Goal: Find specific page/section: Find specific page/section

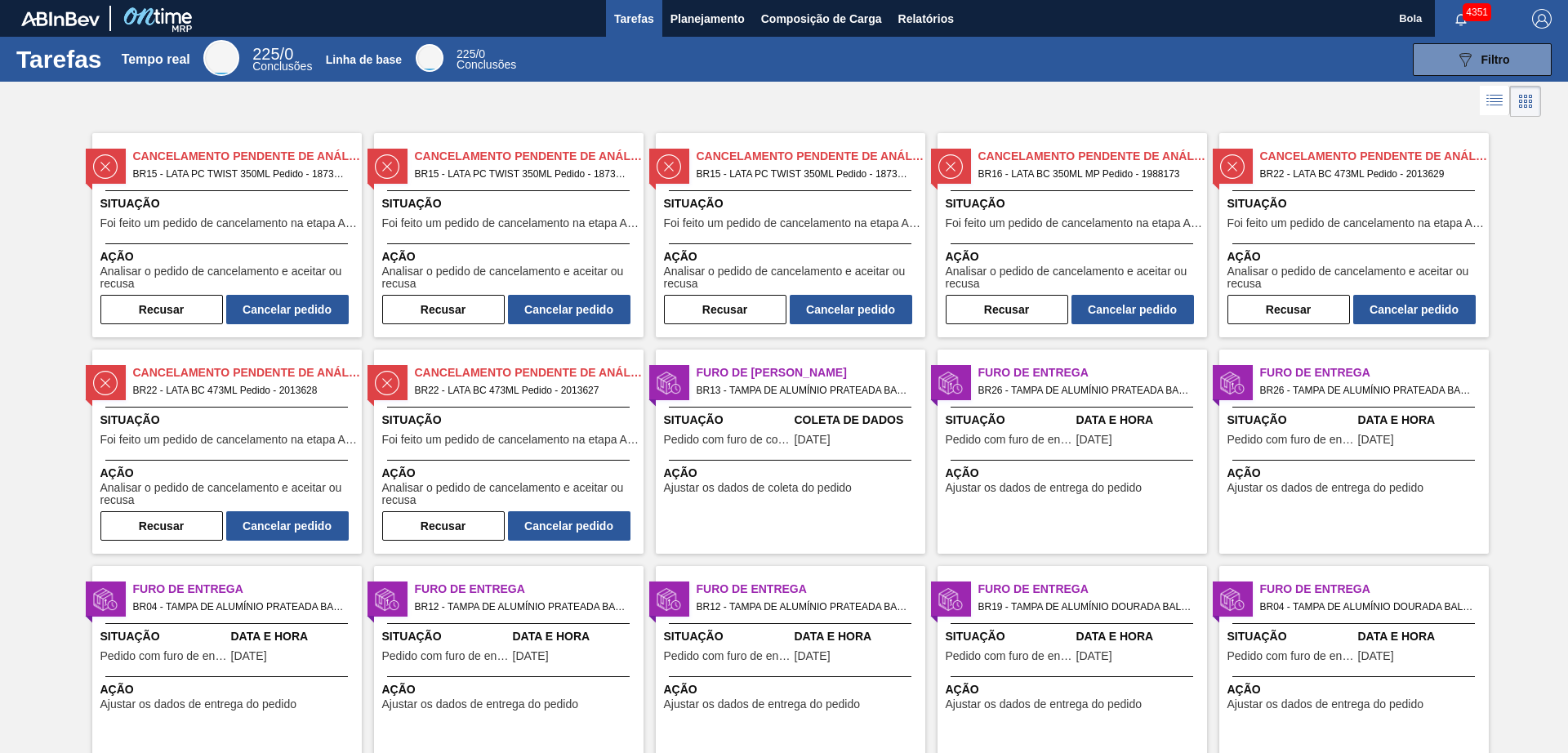
click at [1491, 90] on li at bounding box center [1495, 100] width 30 height 29
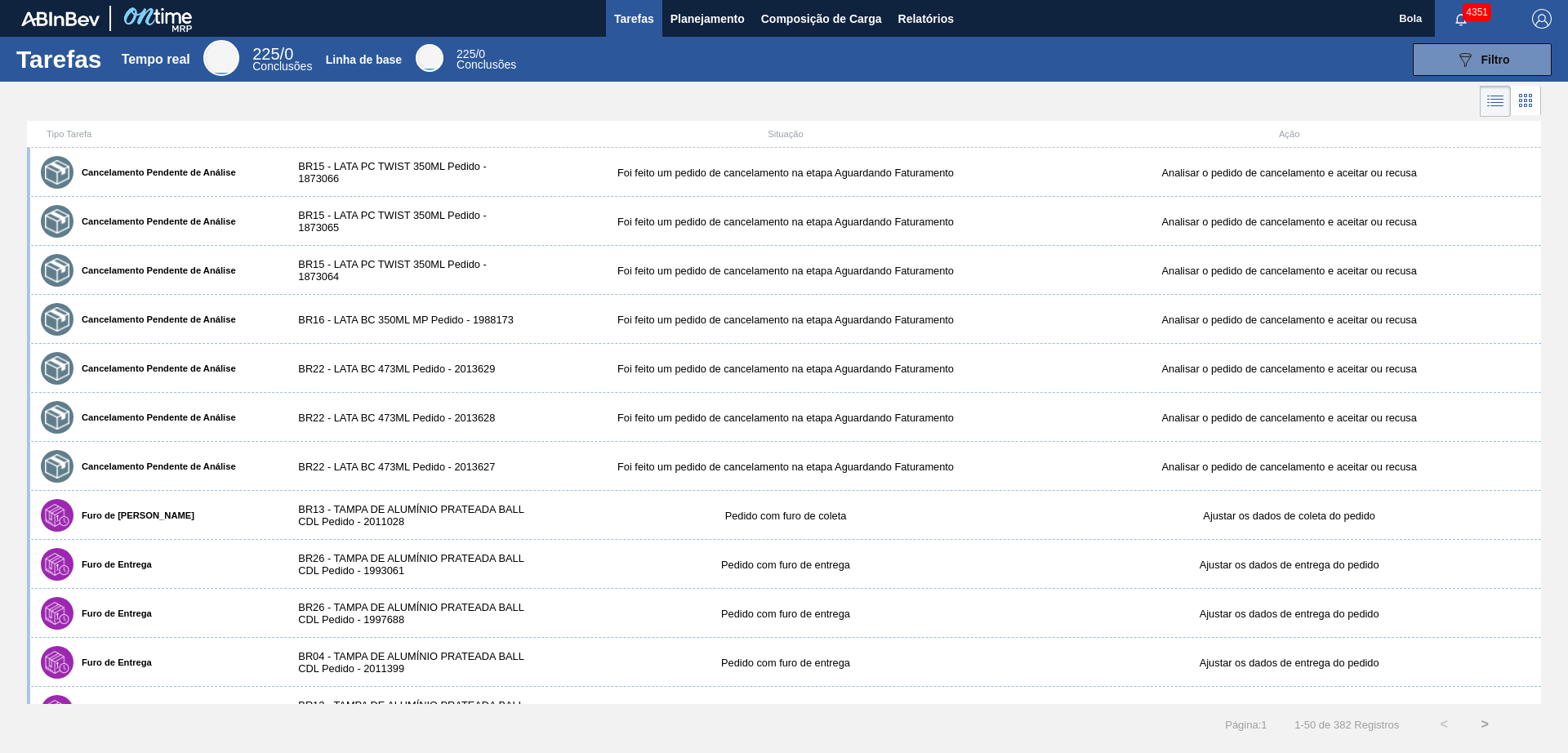
click at [1523, 96] on icon at bounding box center [1524, 100] width 19 height 19
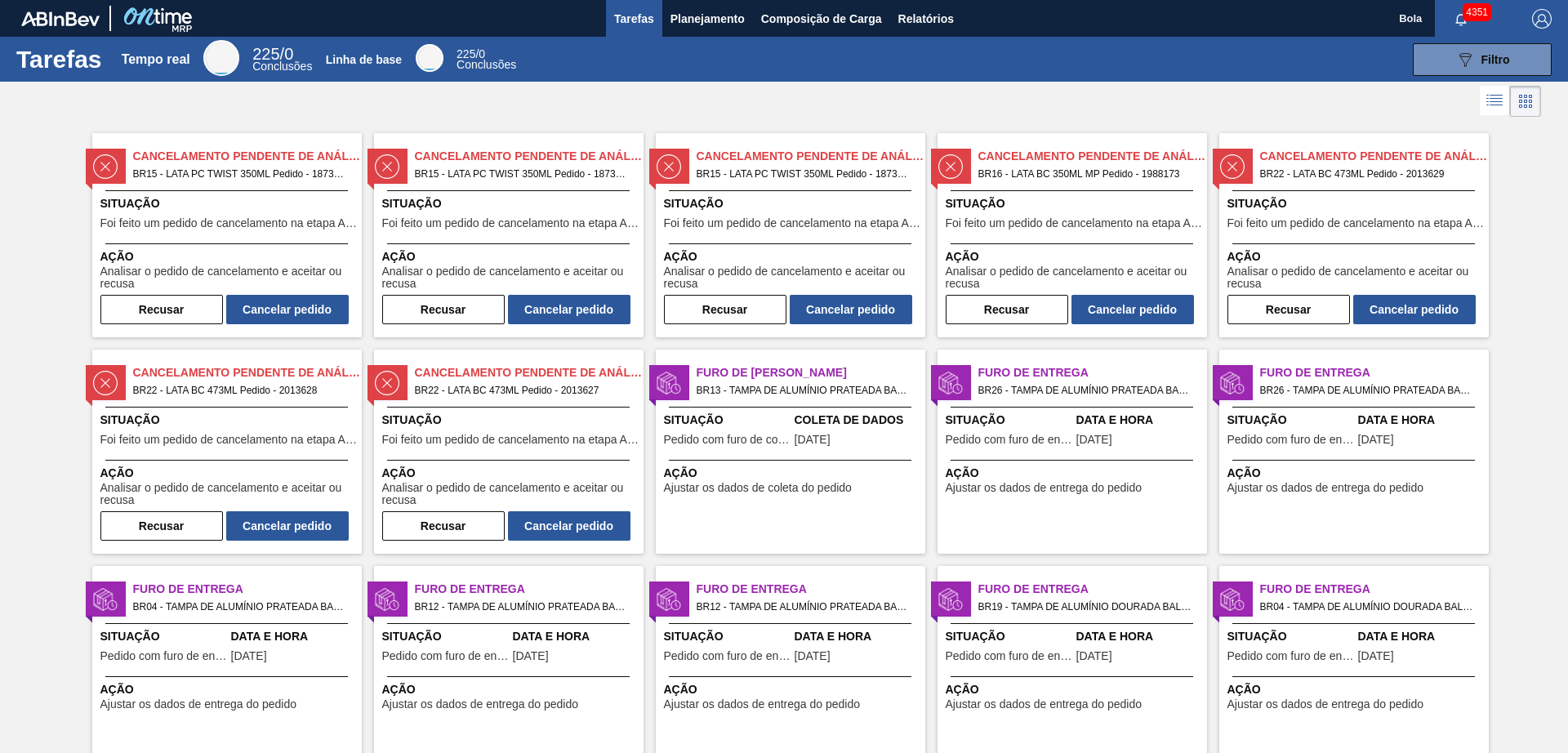
click at [801, 461] on div "Ação Ajustar os dados de coleta do pedido" at bounding box center [791, 477] width 269 height 34
click at [624, 18] on font "Tarefas" at bounding box center [634, 19] width 40 height 13
click at [1474, 23] on span "button" at bounding box center [1461, 19] width 39 height 13
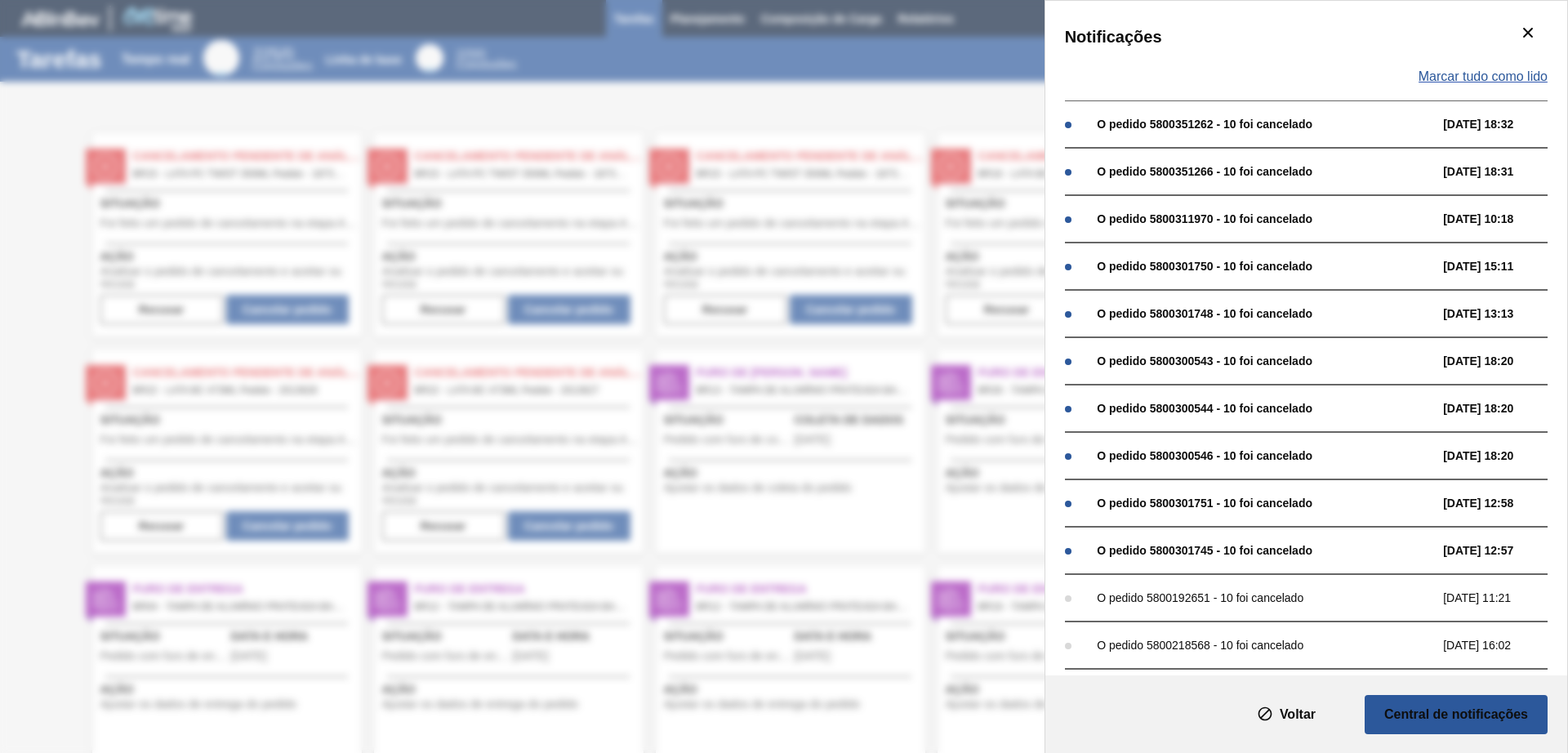
click at [1467, 79] on font "Marcar tudo como lido" at bounding box center [1483, 76] width 129 height 14
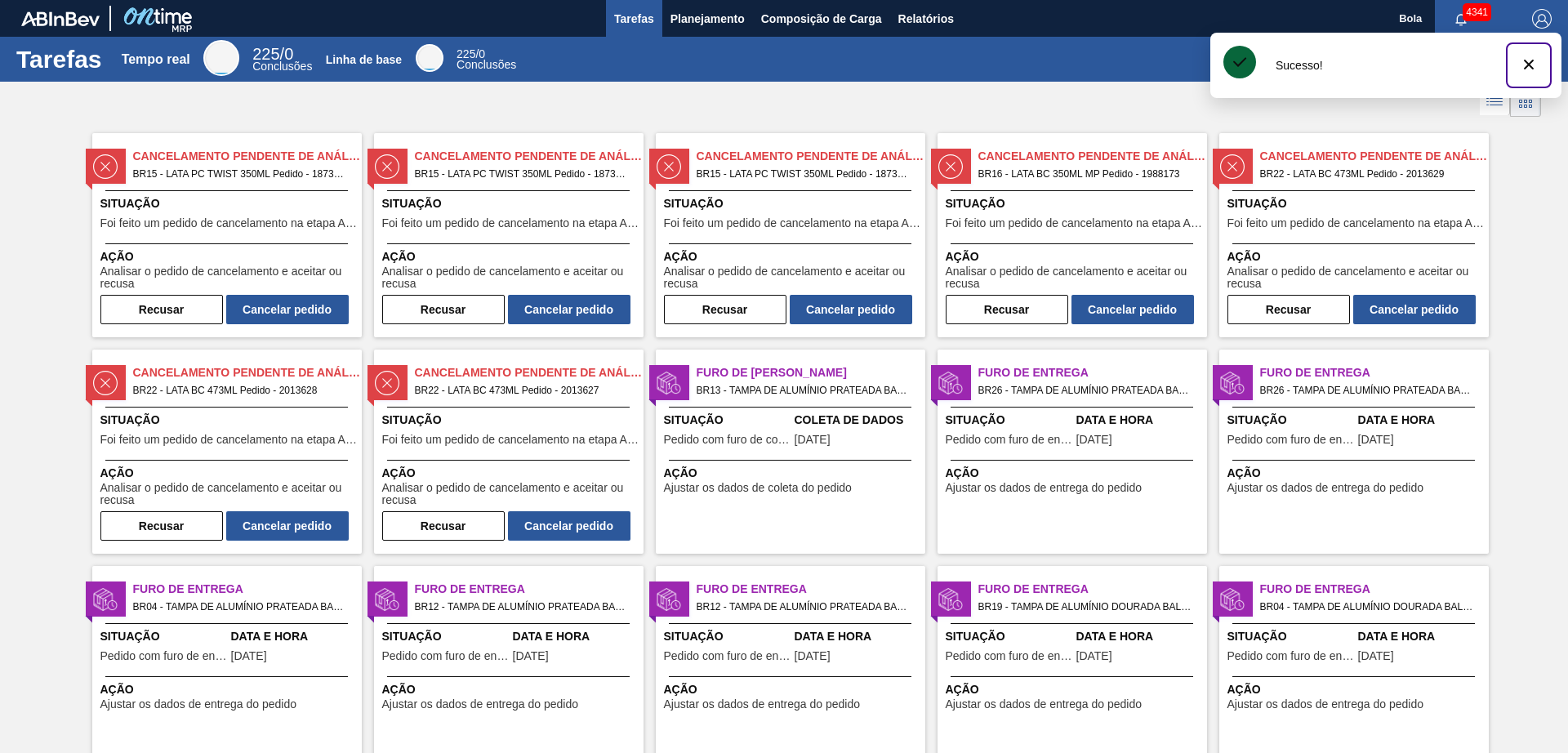
click at [1536, 59] on icon "botão de ícone" at bounding box center [1528, 64] width 19 height 19
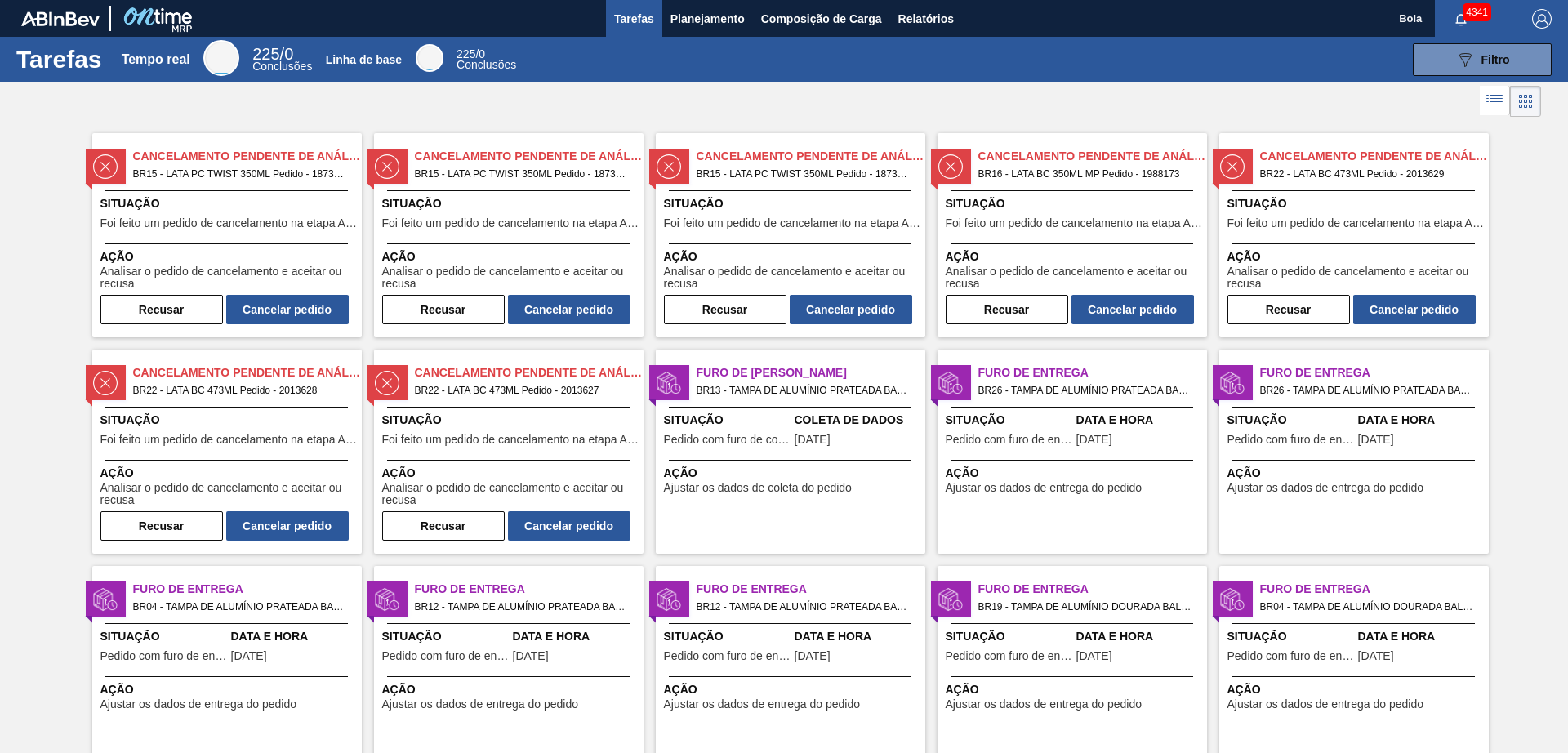
click at [1222, 90] on div at bounding box center [784, 101] width 1568 height 39
click at [745, 13] on button "Planejamento" at bounding box center [708, 18] width 90 height 37
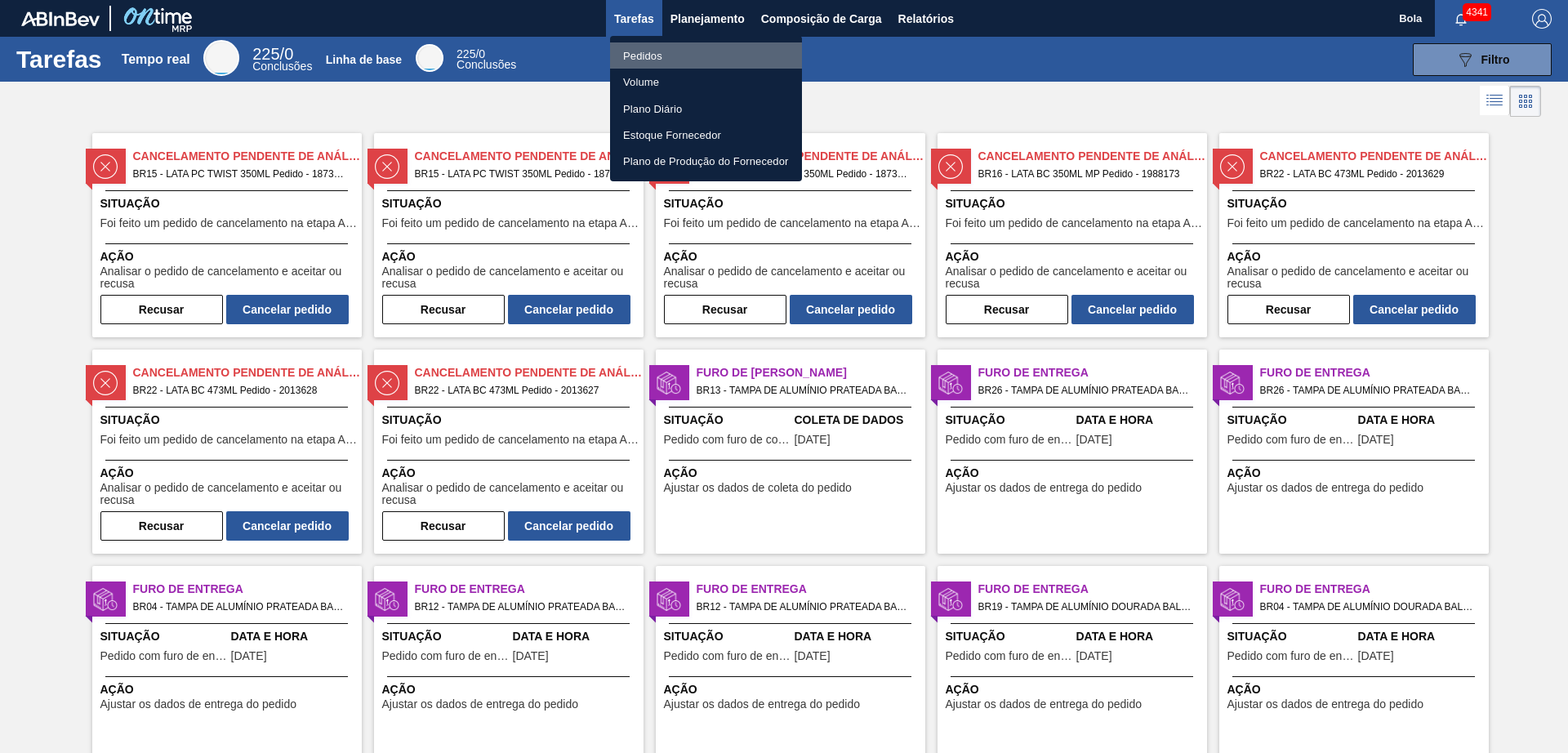
click at [703, 44] on li "Pedidos" at bounding box center [705, 55] width 192 height 26
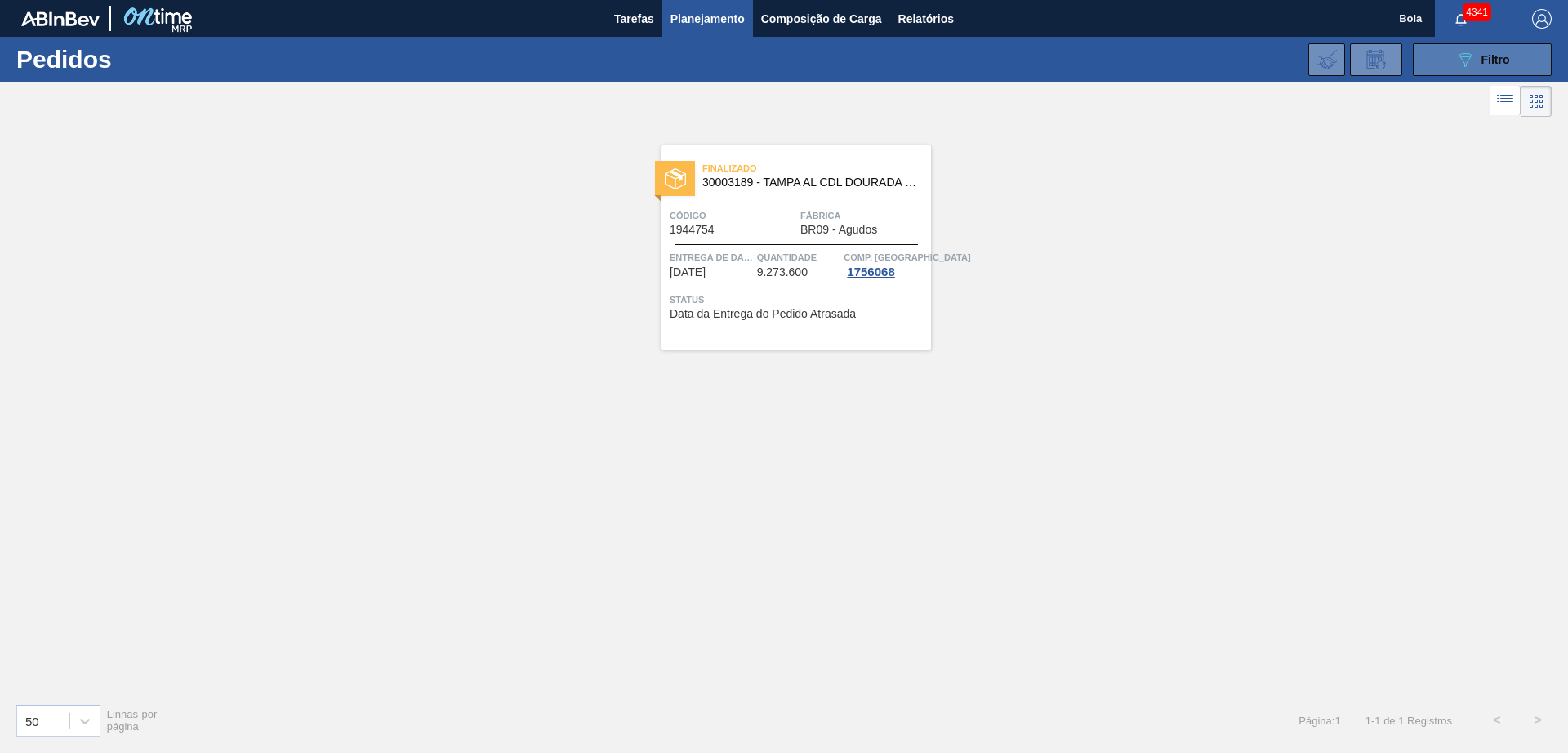
click at [1453, 44] on button "089F7B8B-B2A5-4AFE-B5C0-19BA573D28AC Filtro" at bounding box center [1483, 59] width 139 height 33
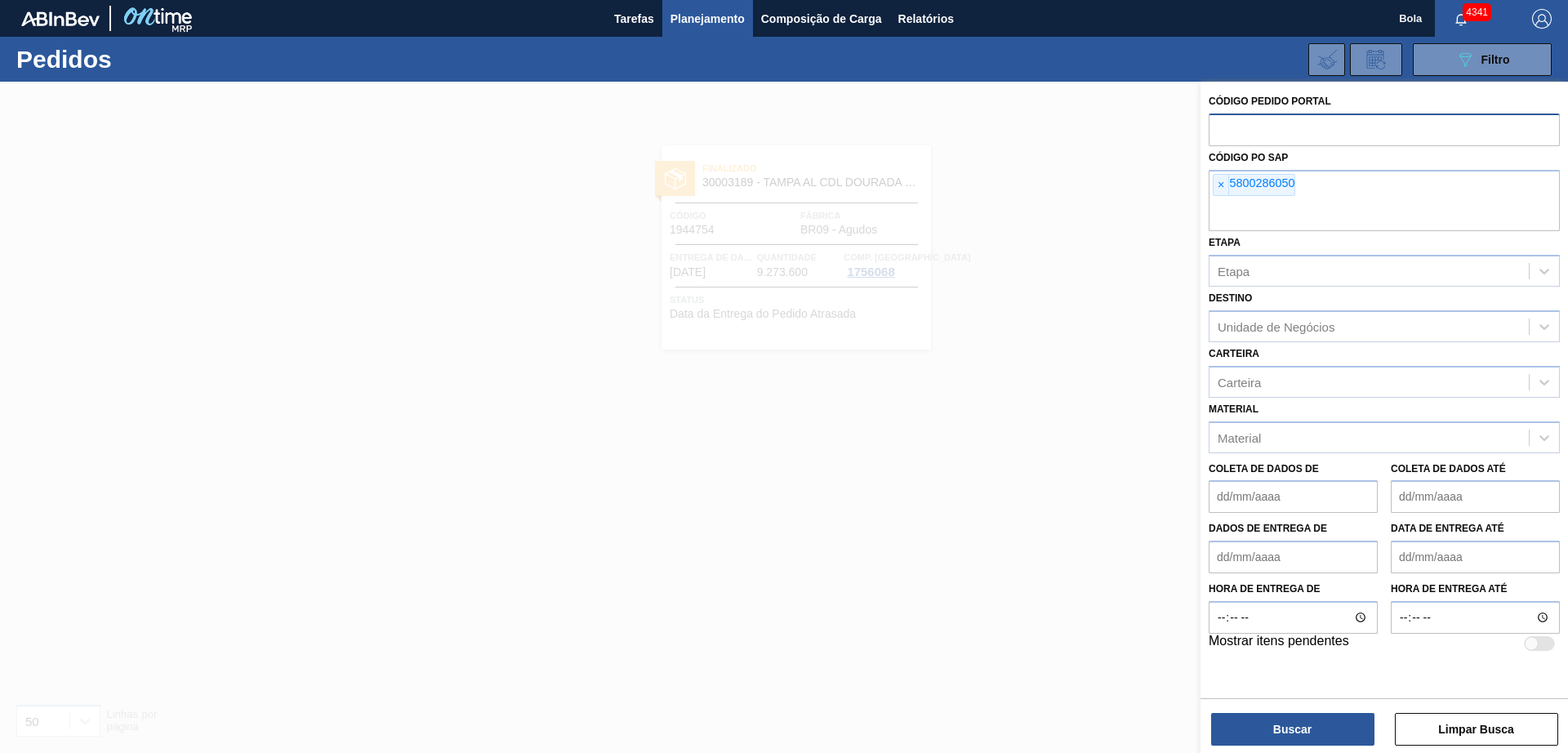
click at [1356, 130] on input "text" at bounding box center [1385, 129] width 351 height 31
click at [1350, 114] on input "text" at bounding box center [1385, 129] width 351 height 31
click at [1218, 184] on font "×" at bounding box center [1221, 185] width 7 height 13
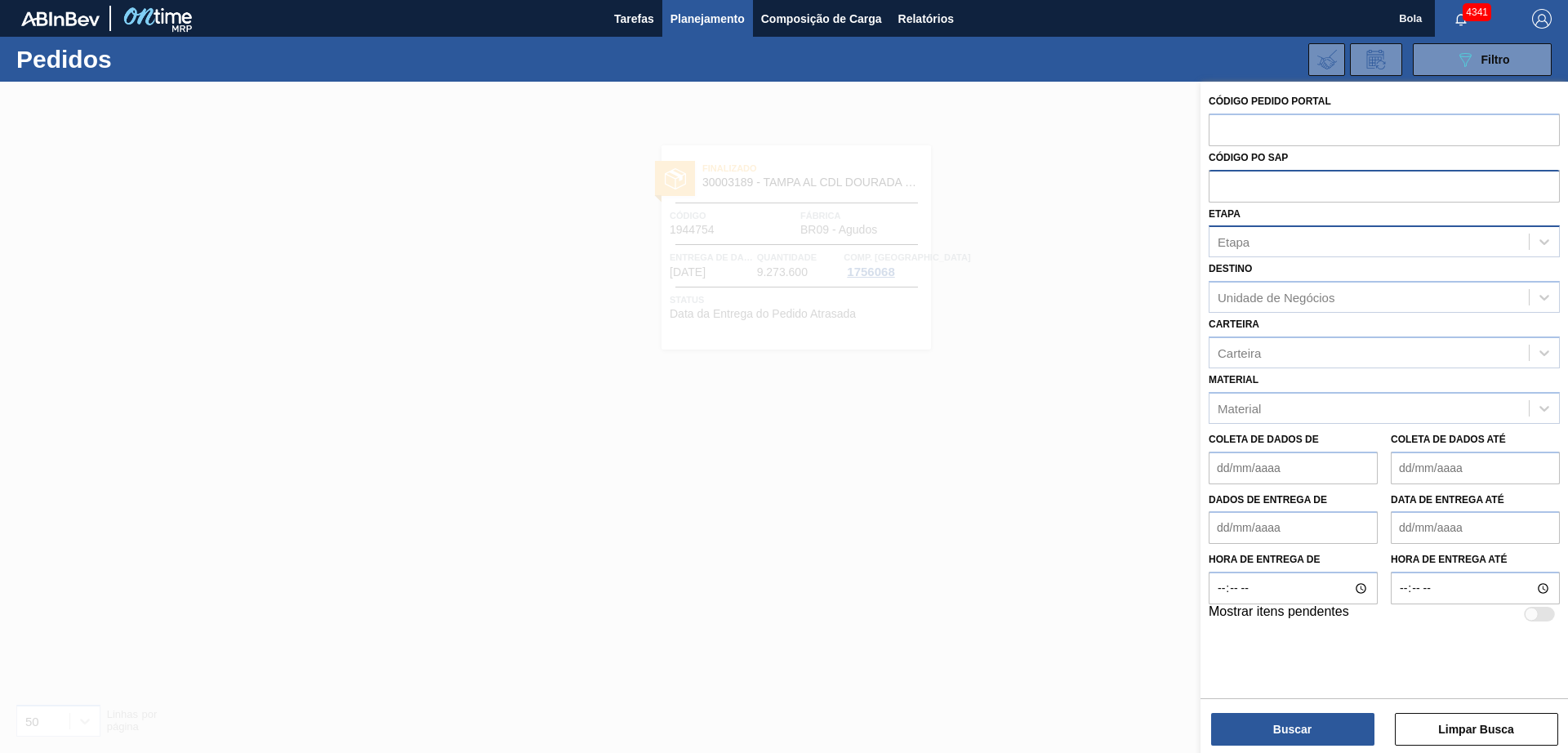
click at [1300, 243] on div "Etapa" at bounding box center [1369, 242] width 320 height 23
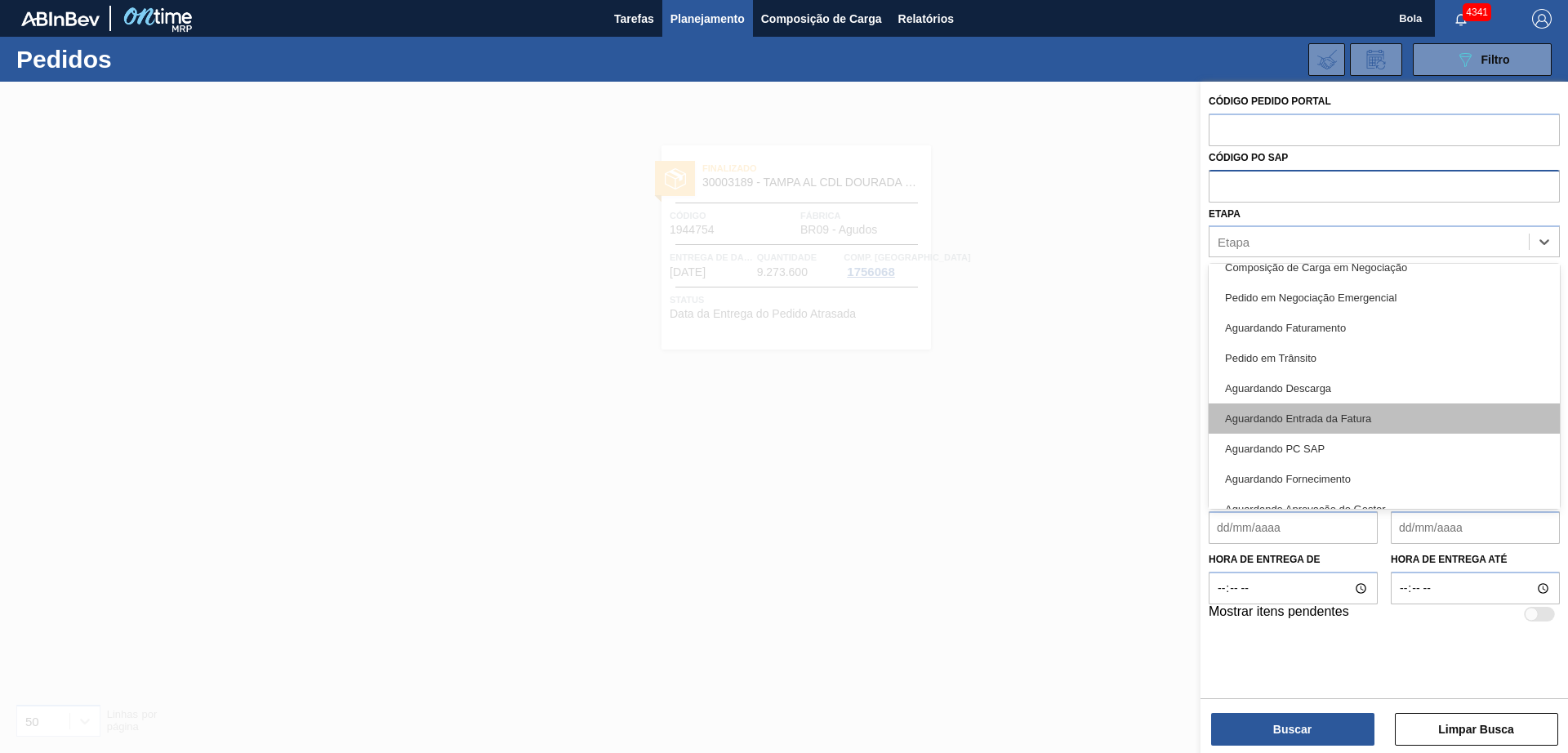
scroll to position [215, 0]
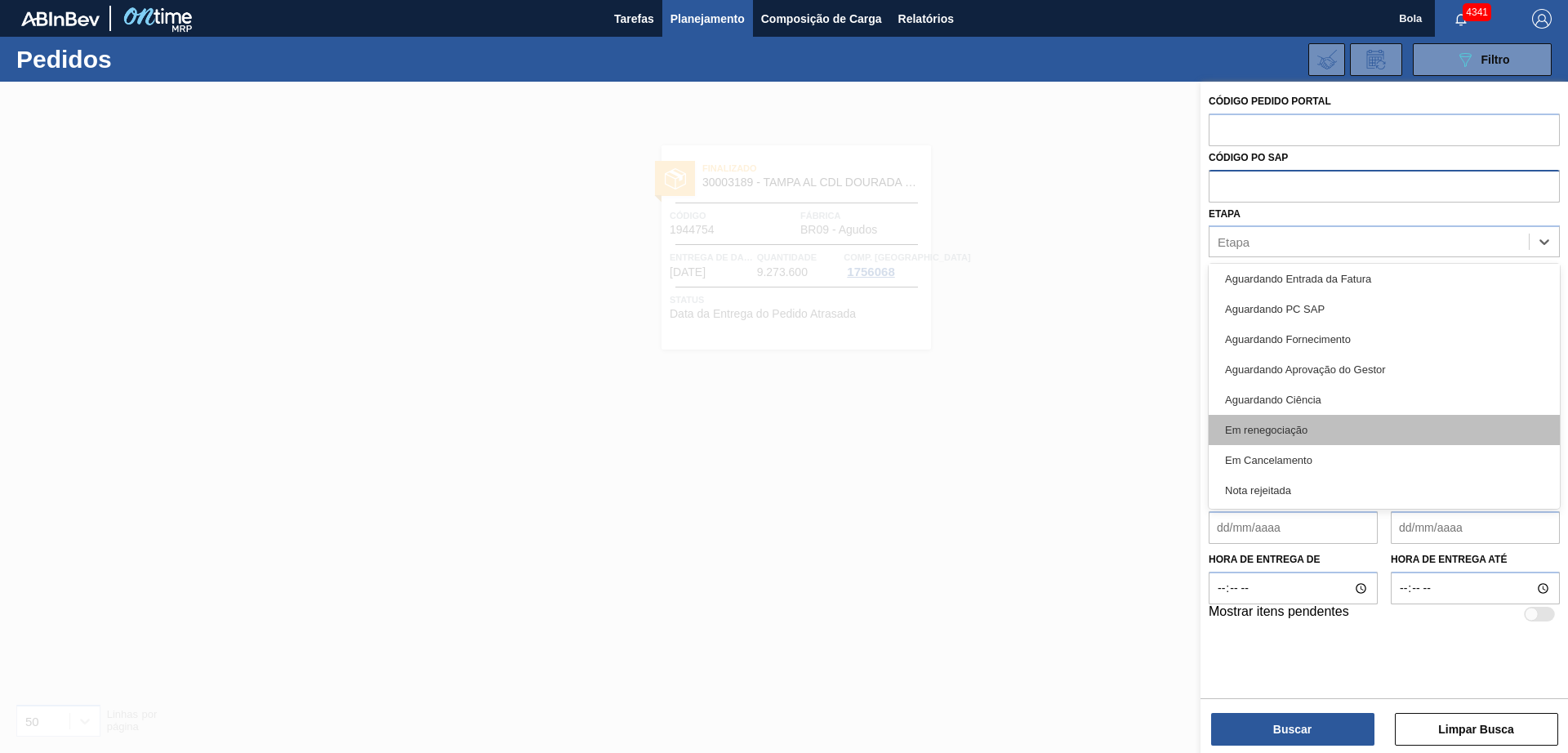
click at [1285, 428] on font "Em renegociação" at bounding box center [1266, 430] width 83 height 13
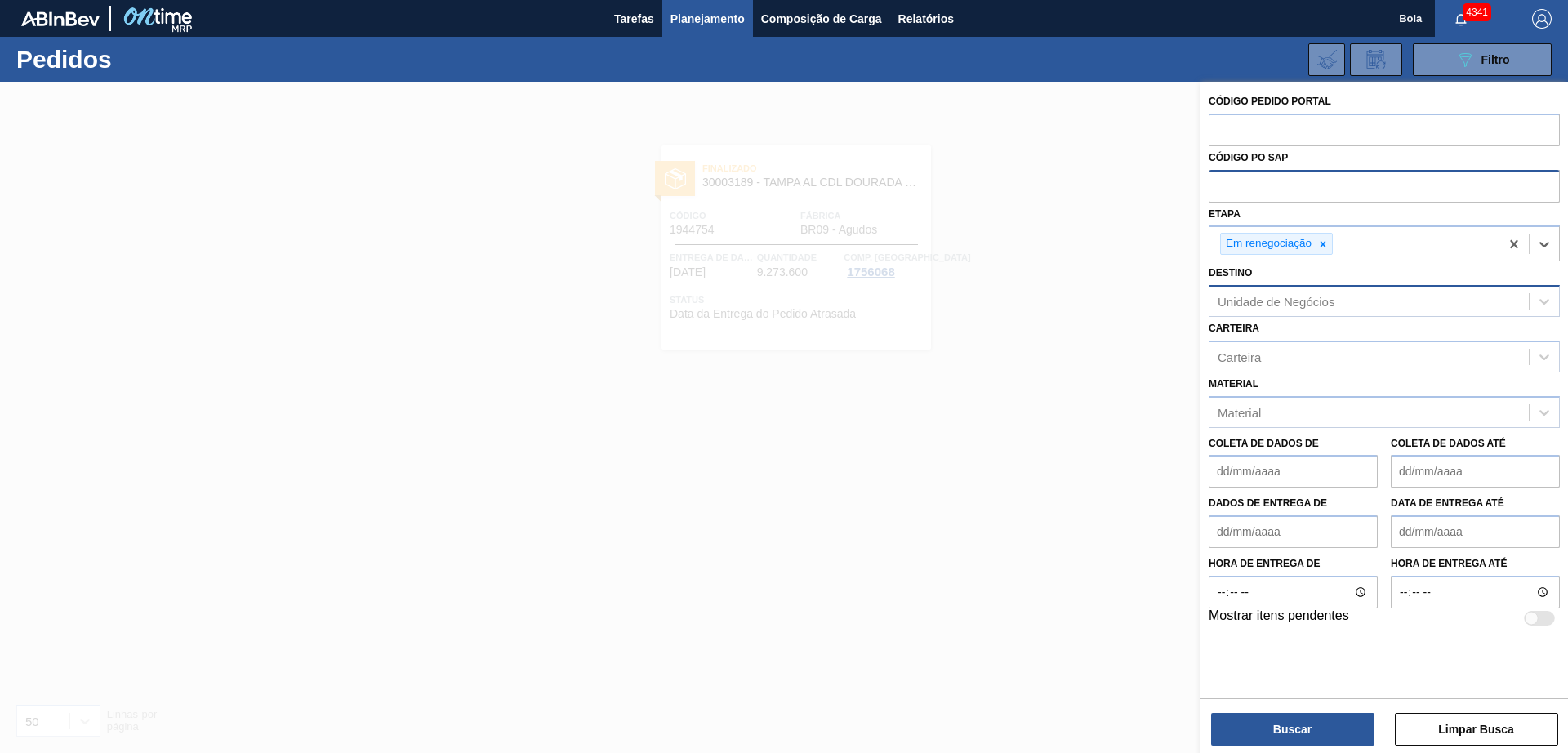
click at [1293, 299] on font "Unidade de Negócios" at bounding box center [1276, 301] width 117 height 14
click at [1111, 431] on div at bounding box center [784, 458] width 1568 height 753
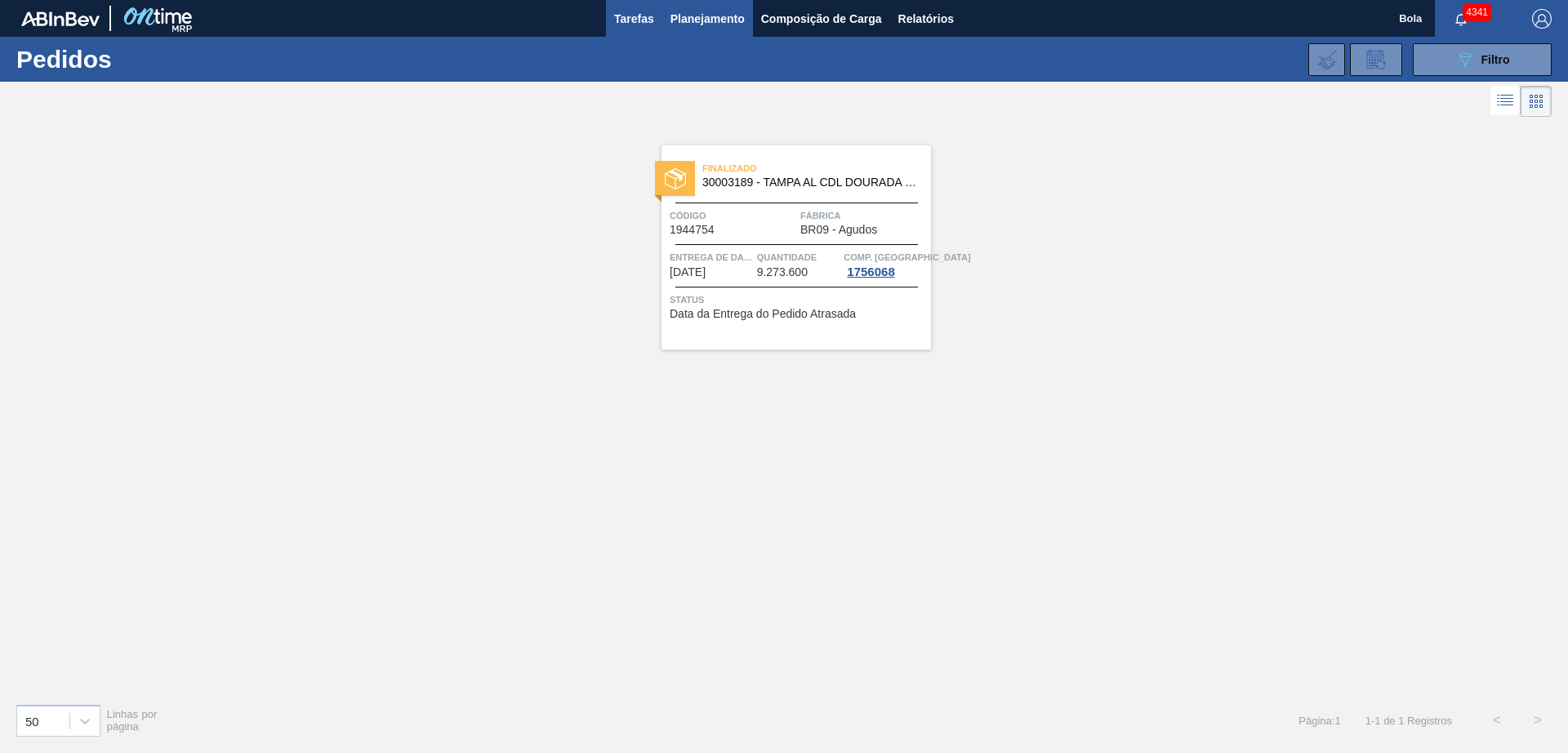
click at [629, 14] on font "Tarefas" at bounding box center [634, 19] width 40 height 13
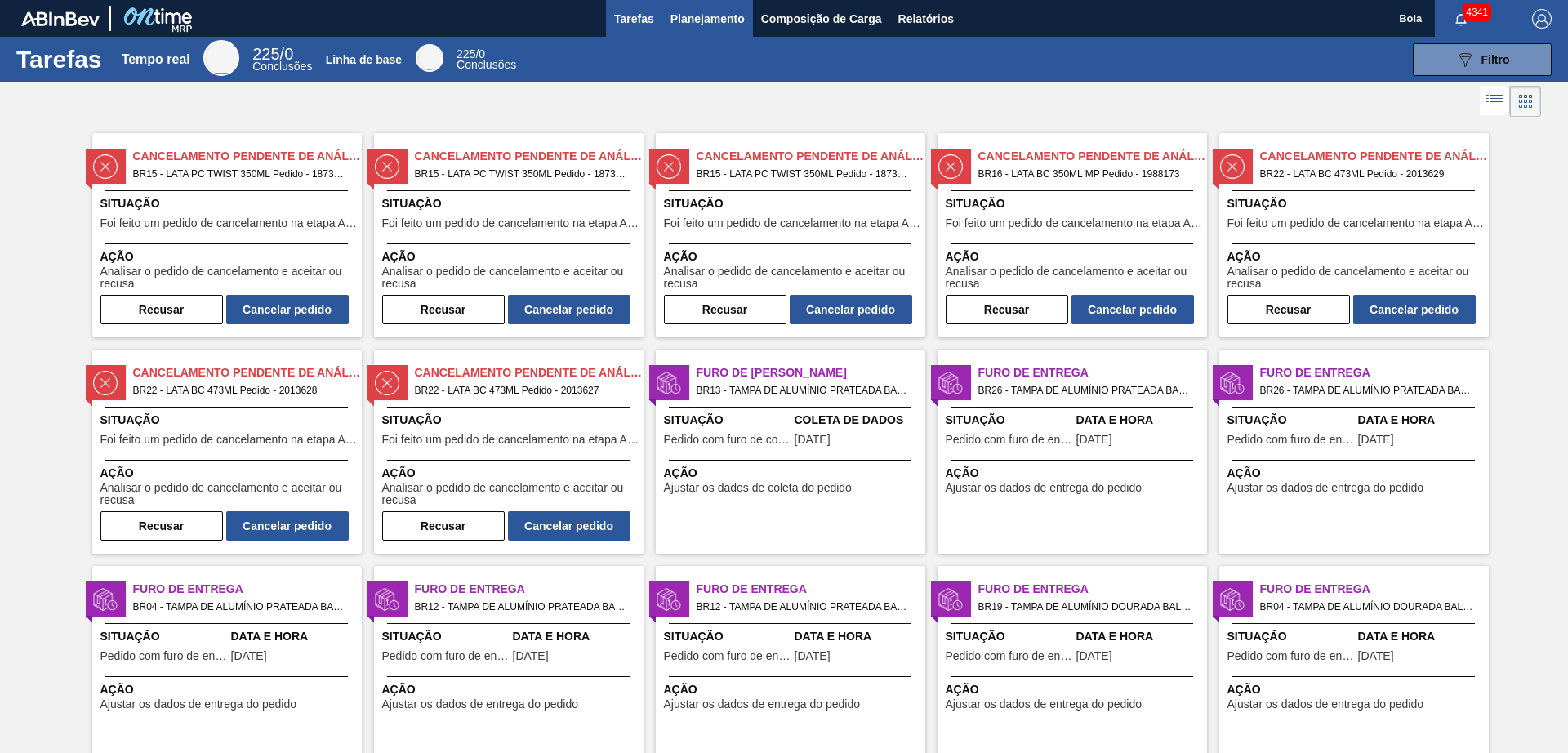
click at [719, 9] on font "Planejamento" at bounding box center [707, 18] width 74 height 19
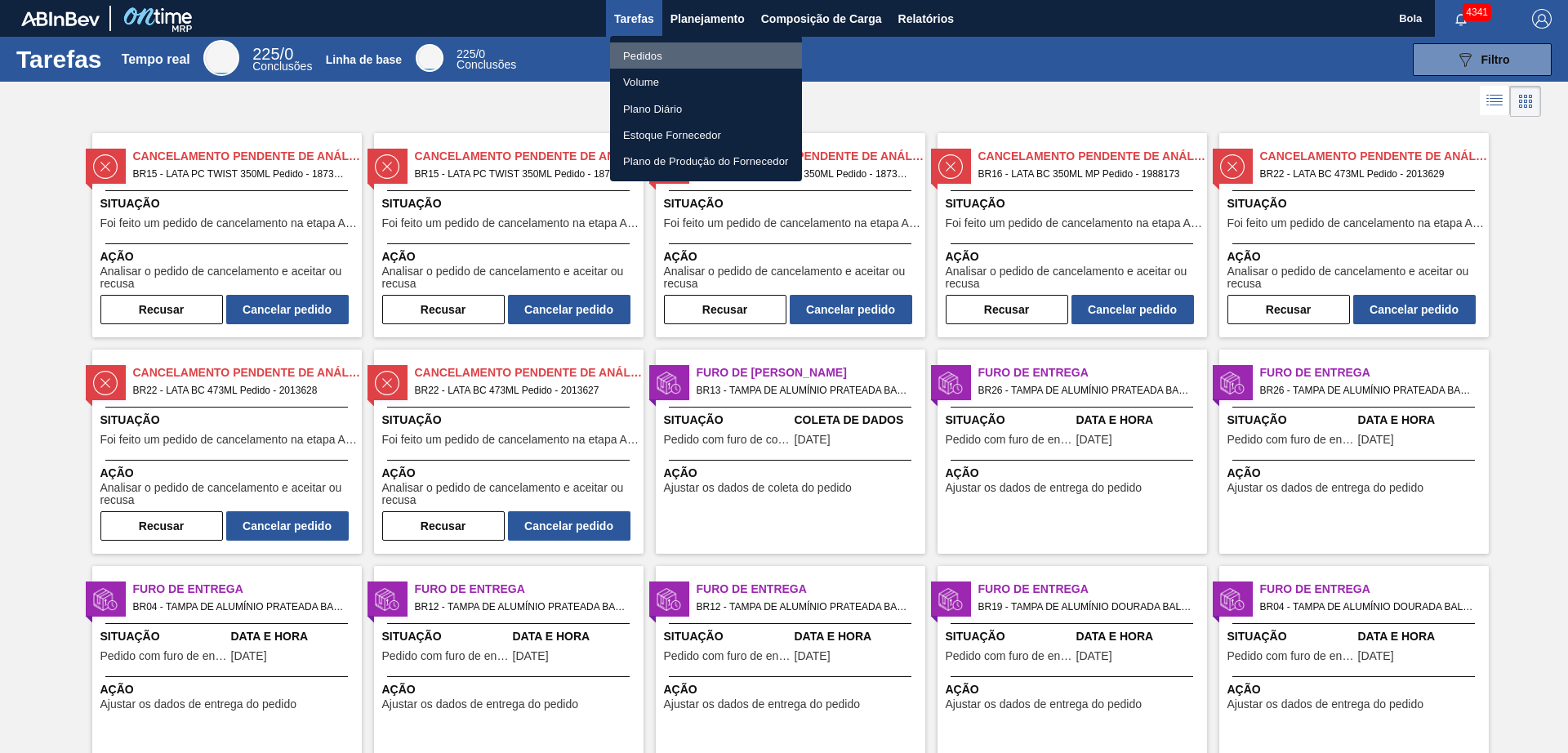
click at [702, 48] on li "Pedidos" at bounding box center [705, 55] width 192 height 26
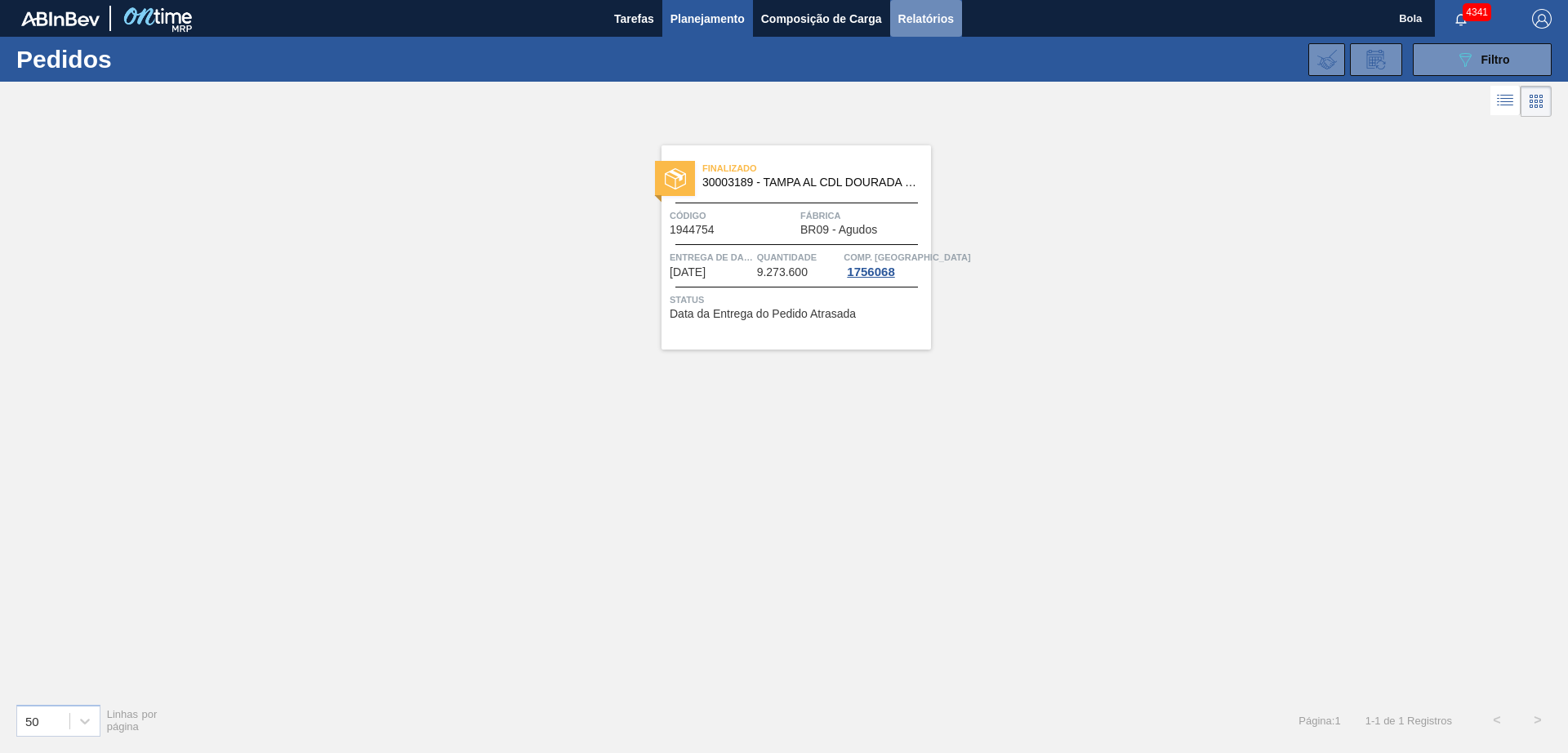
click at [916, 18] on font "Relatórios" at bounding box center [926, 19] width 55 height 13
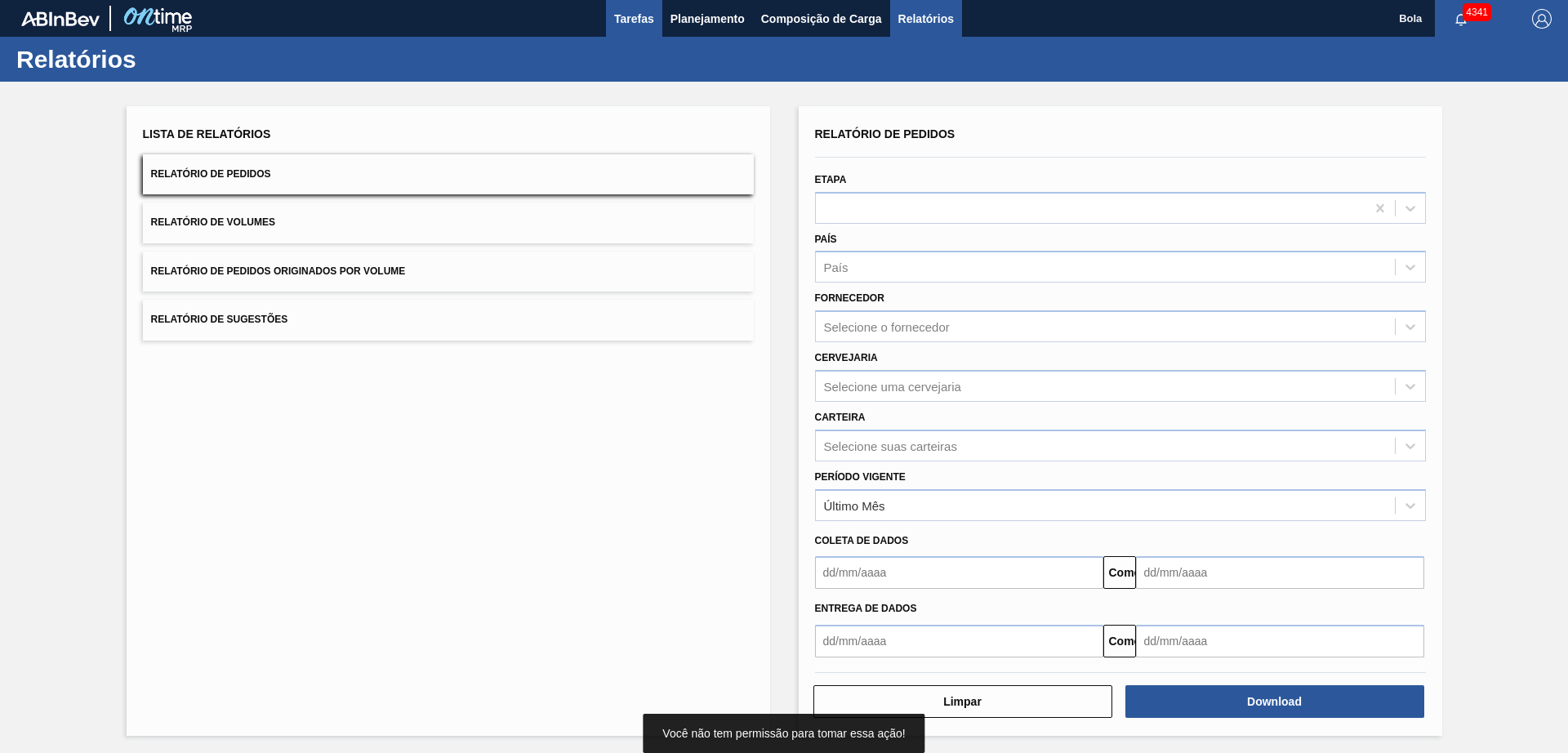
click at [630, 13] on font "Tarefas" at bounding box center [634, 19] width 40 height 13
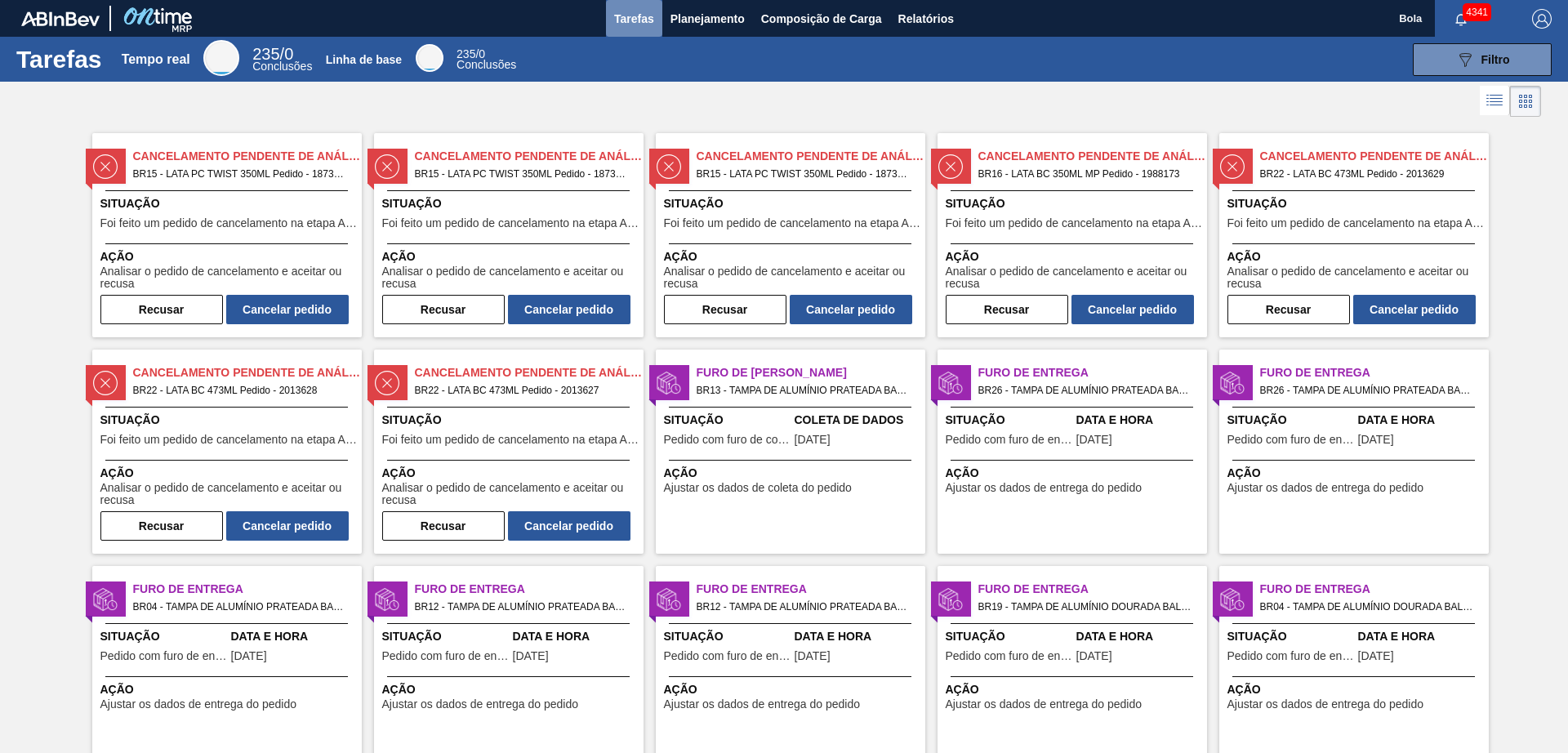
click at [619, 13] on font "Tarefas" at bounding box center [634, 19] width 40 height 13
click at [1483, 60] on font "Filtro" at bounding box center [1496, 59] width 28 height 13
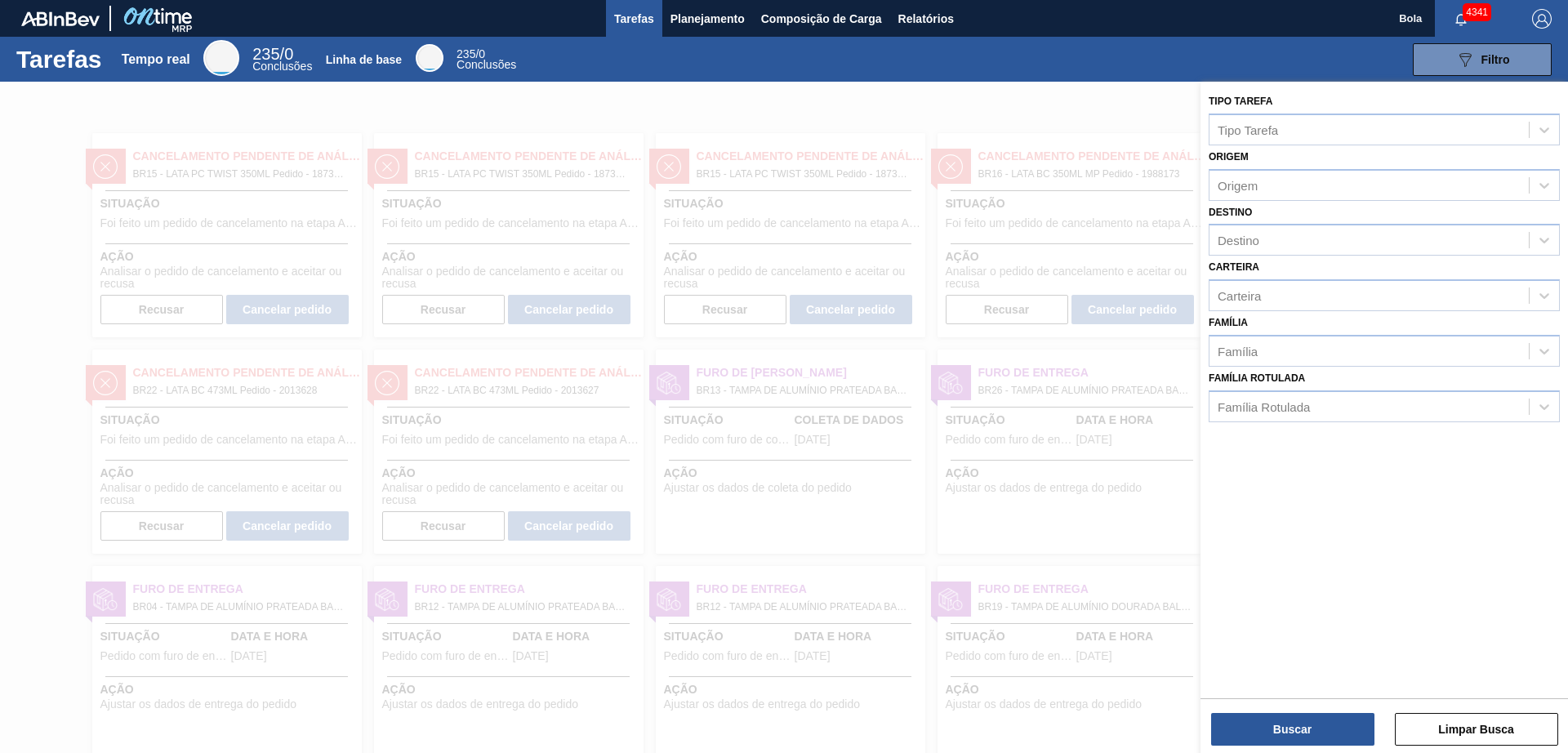
click at [1107, 88] on div at bounding box center [784, 458] width 1568 height 753
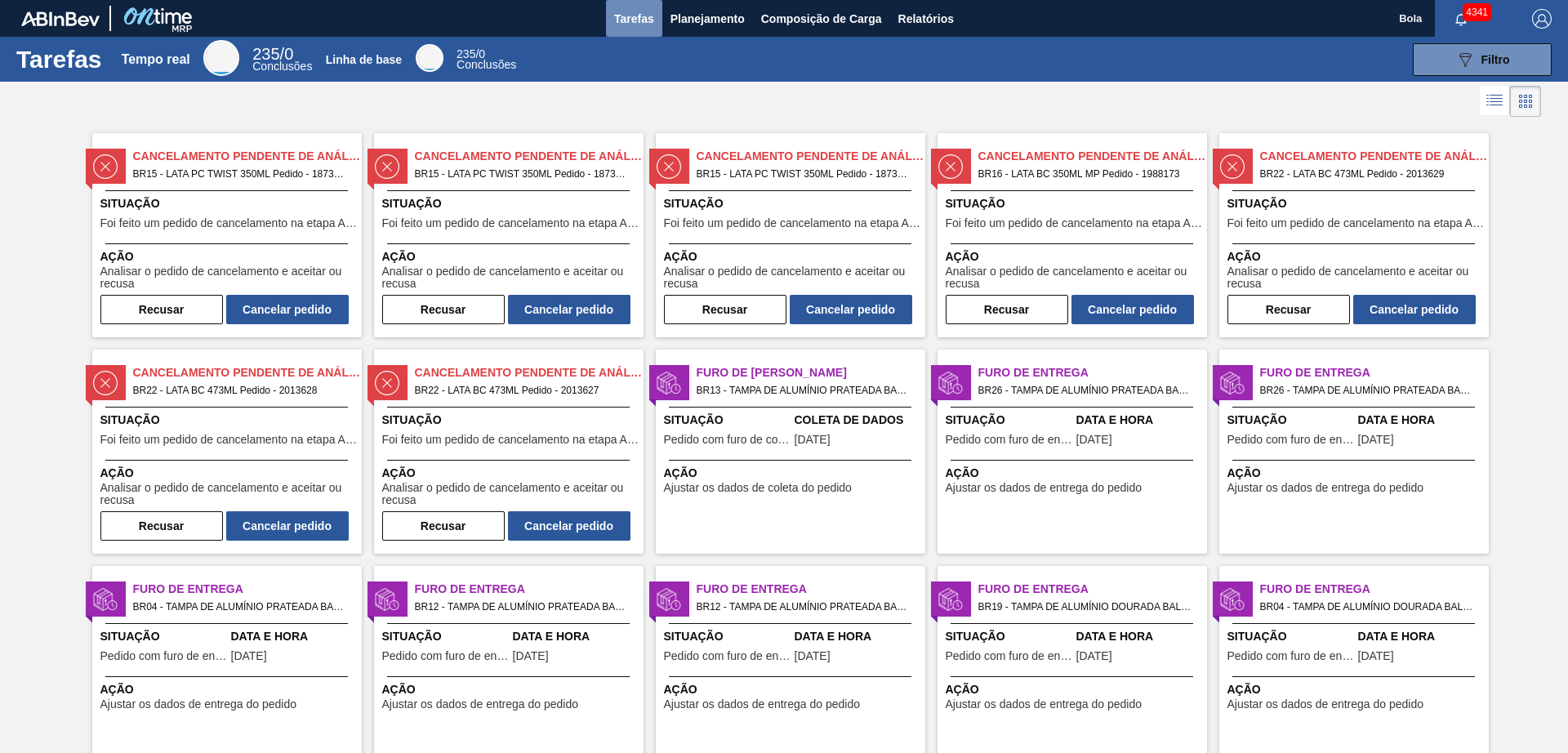
click at [613, 4] on button "Tarefas" at bounding box center [633, 18] width 56 height 37
drag, startPoint x: 639, startPoint y: 18, endPoint x: 669, endPoint y: 20, distance: 30.1
click at [641, 18] on font "Tarefas" at bounding box center [634, 19] width 40 height 13
click at [712, 18] on font "Planejamento" at bounding box center [707, 19] width 74 height 13
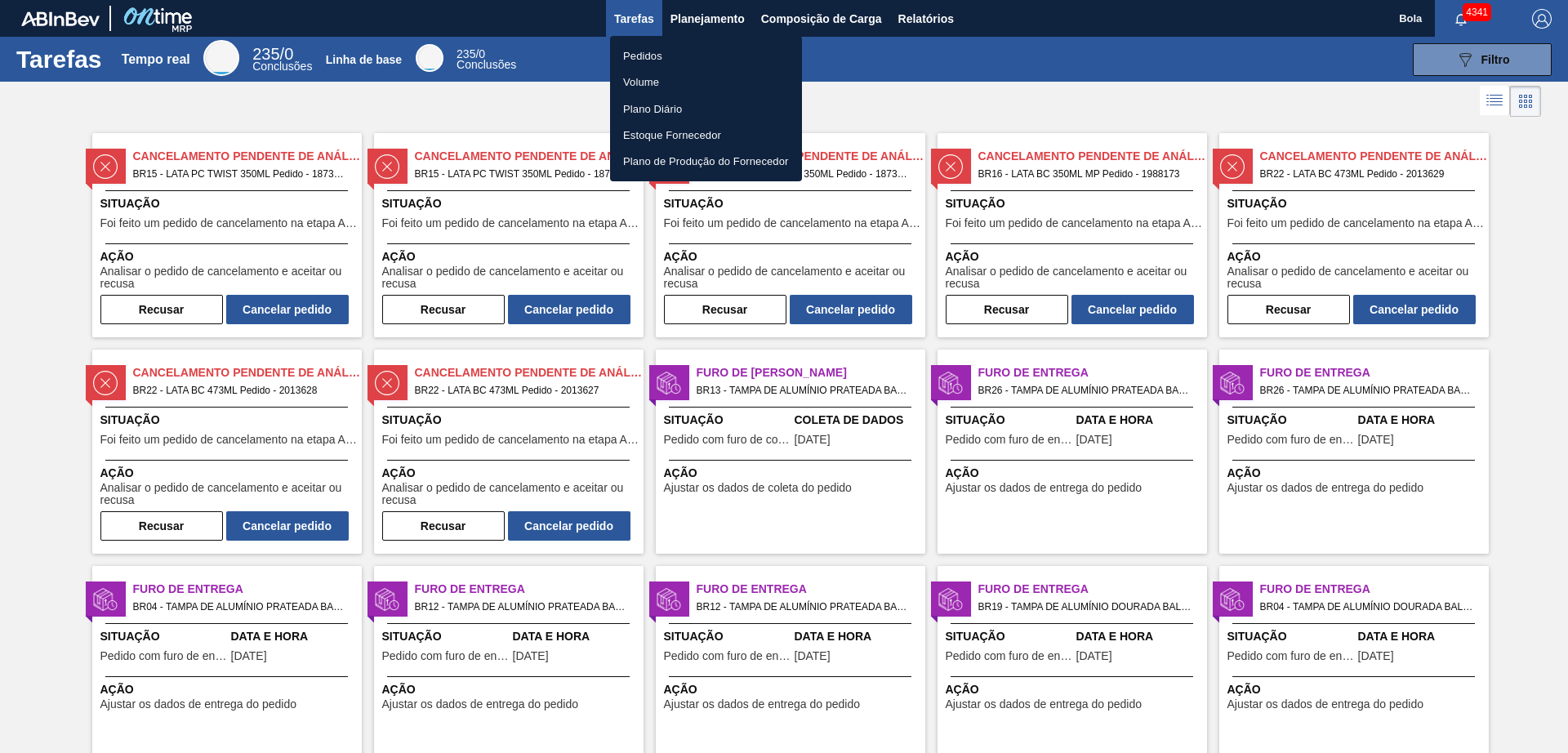
click at [806, 44] on div at bounding box center [784, 376] width 1568 height 753
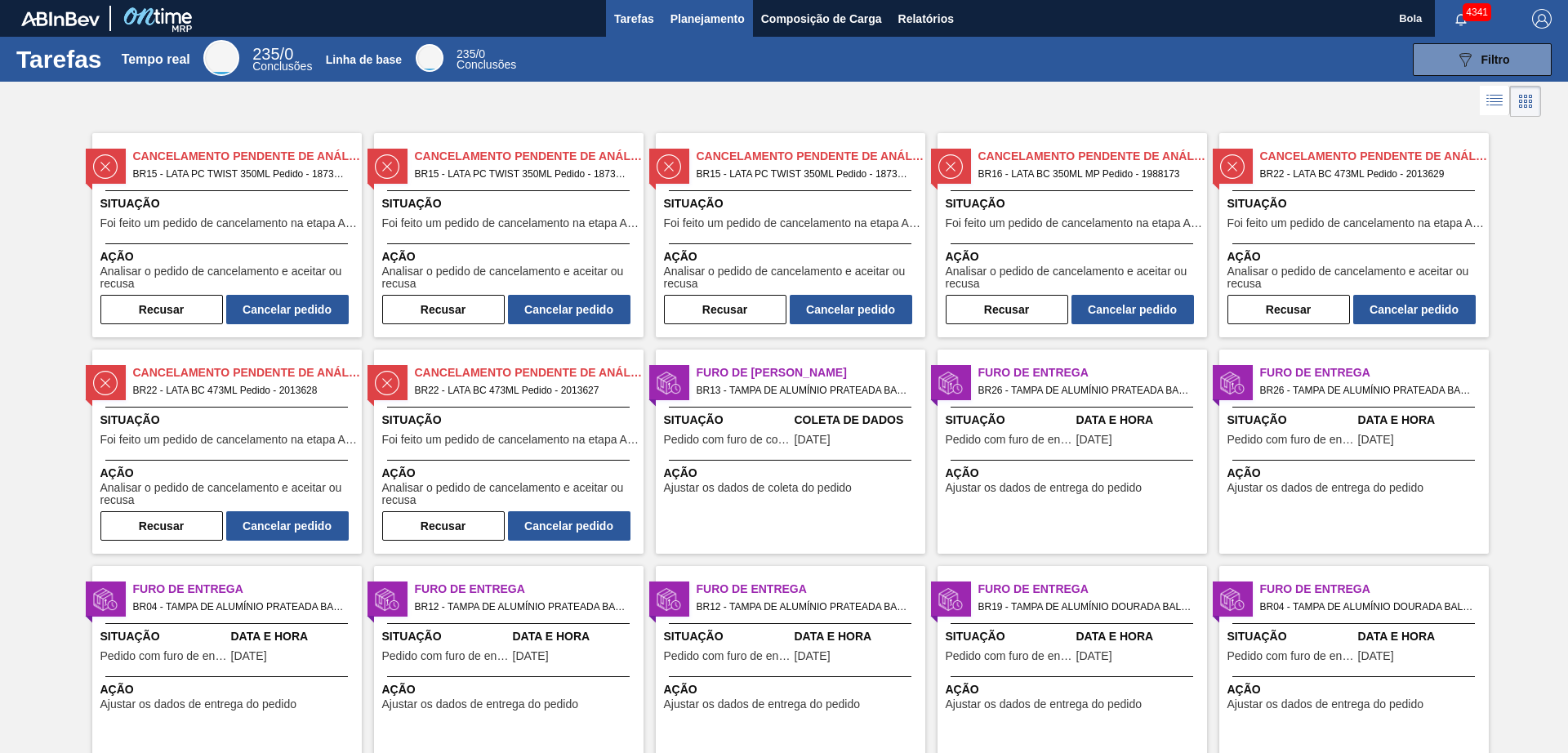
click at [704, 17] on font "Planejamento" at bounding box center [707, 19] width 74 height 13
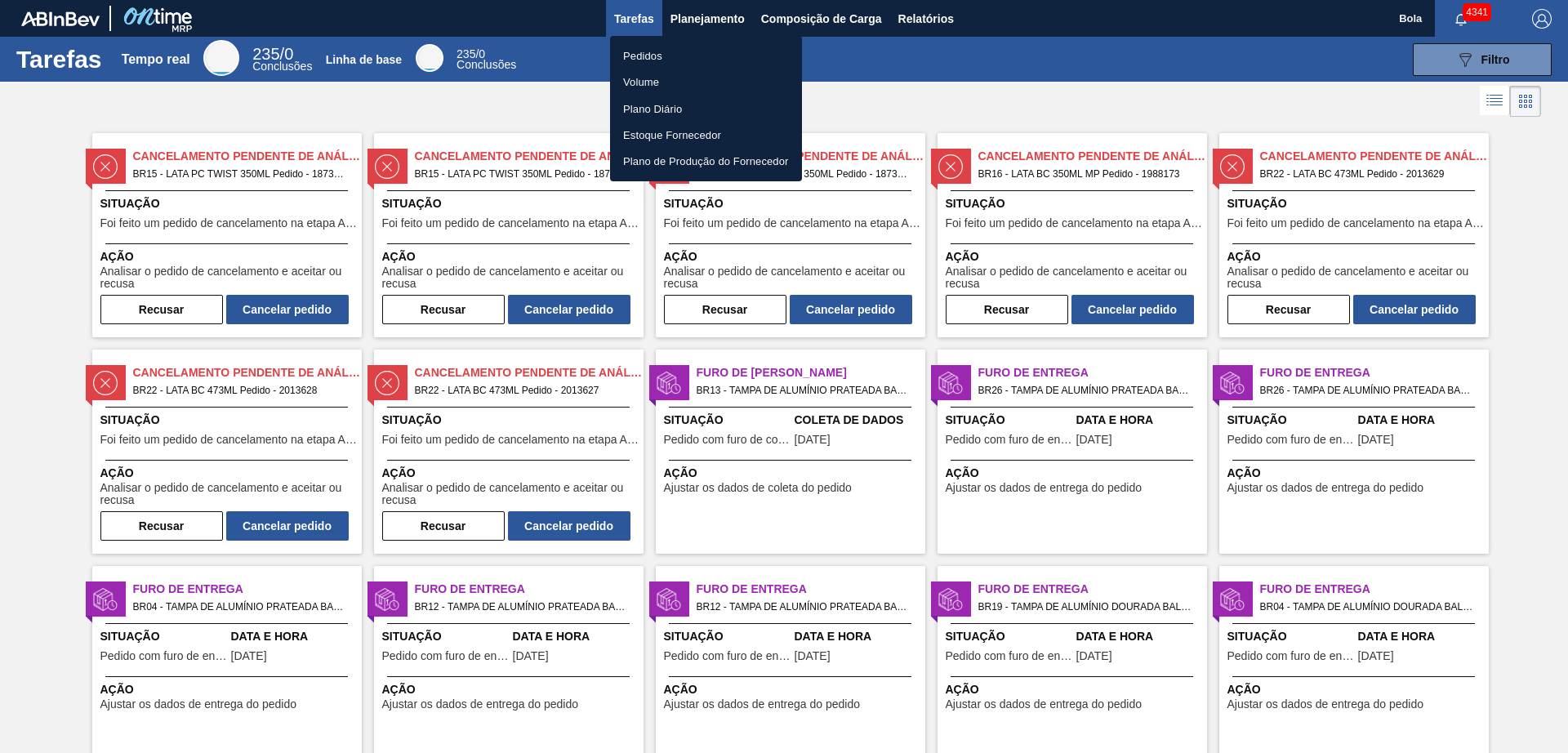
click at [889, 77] on div at bounding box center [784, 376] width 1568 height 753
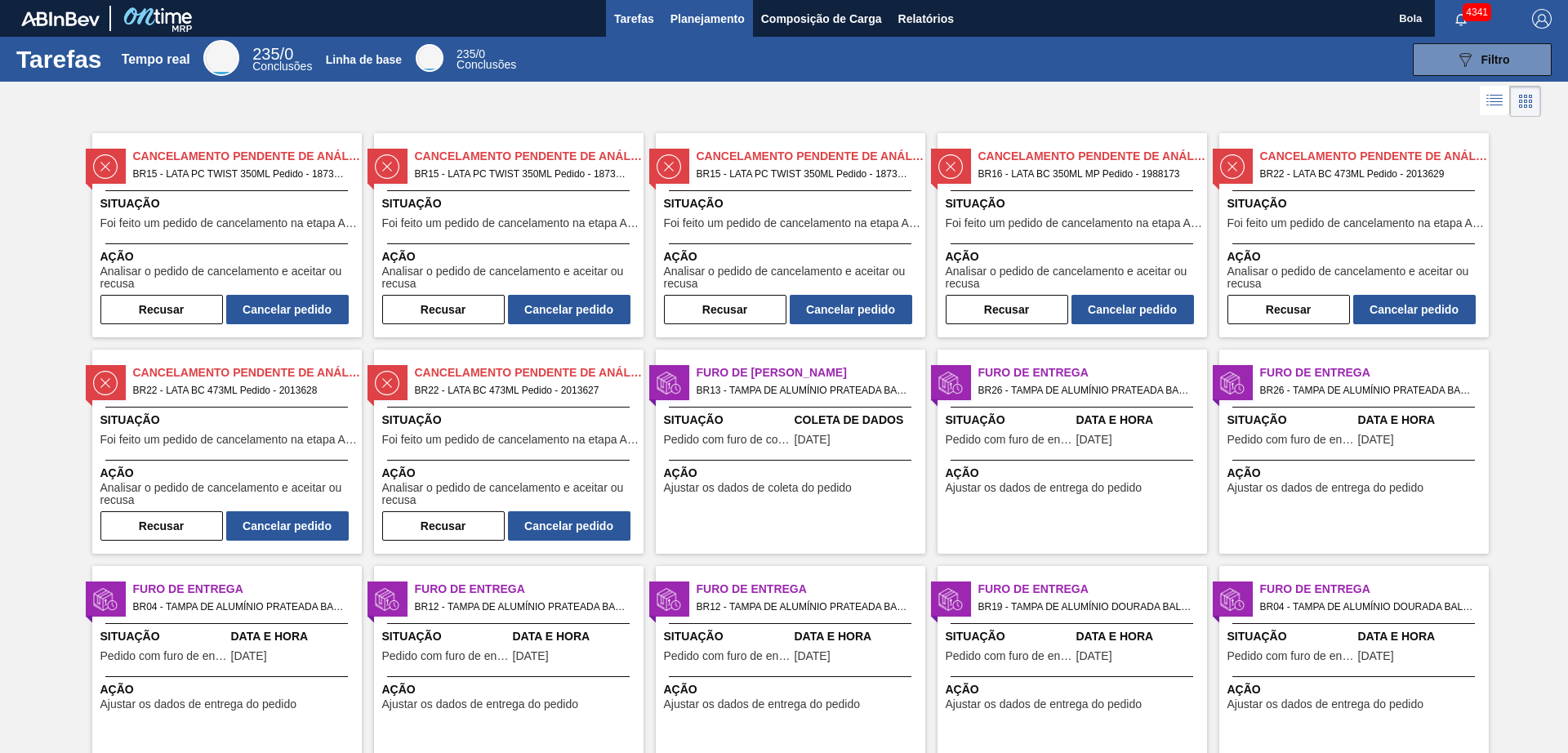
click at [730, 13] on font "Planejamento" at bounding box center [707, 19] width 74 height 13
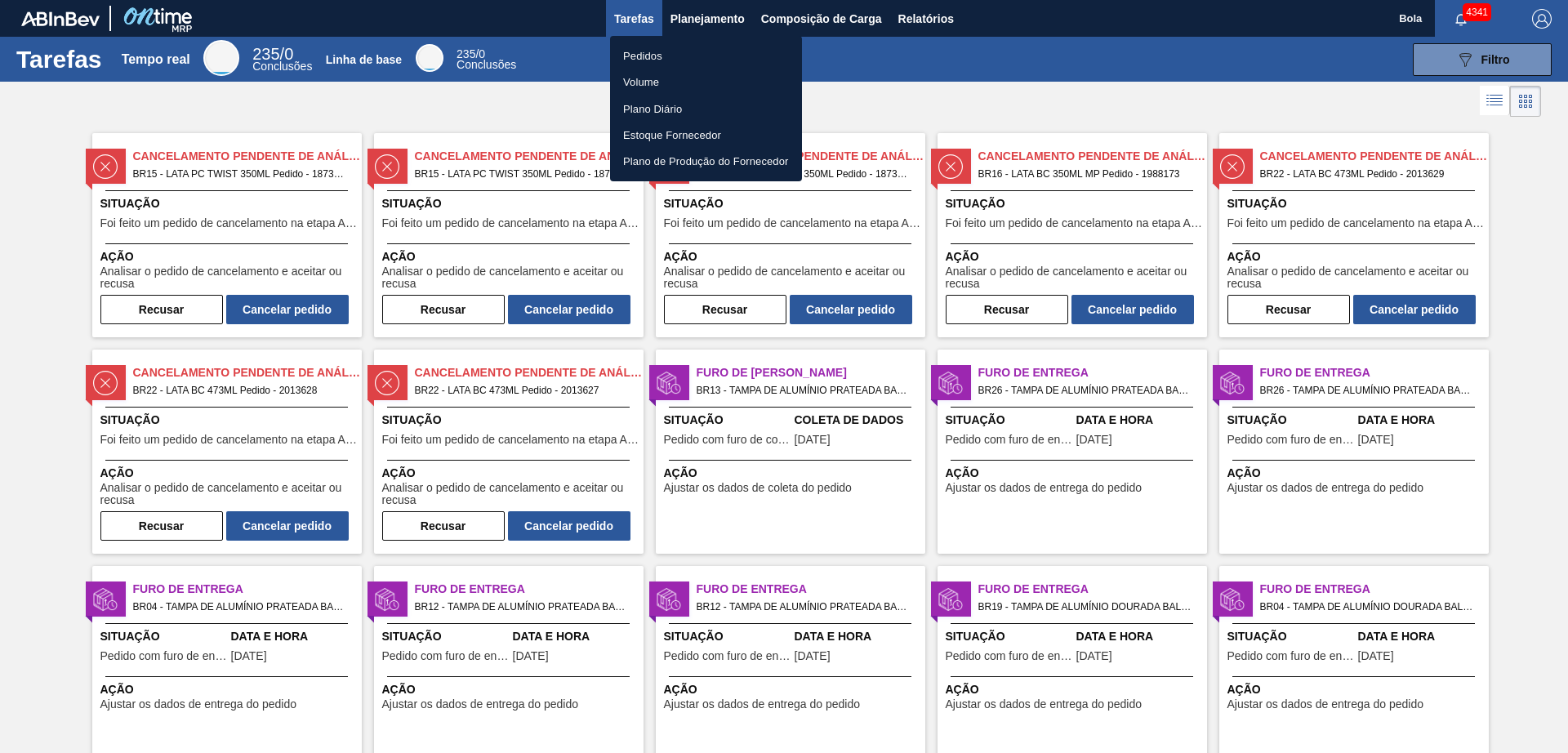
click at [831, 73] on div at bounding box center [784, 376] width 1568 height 753
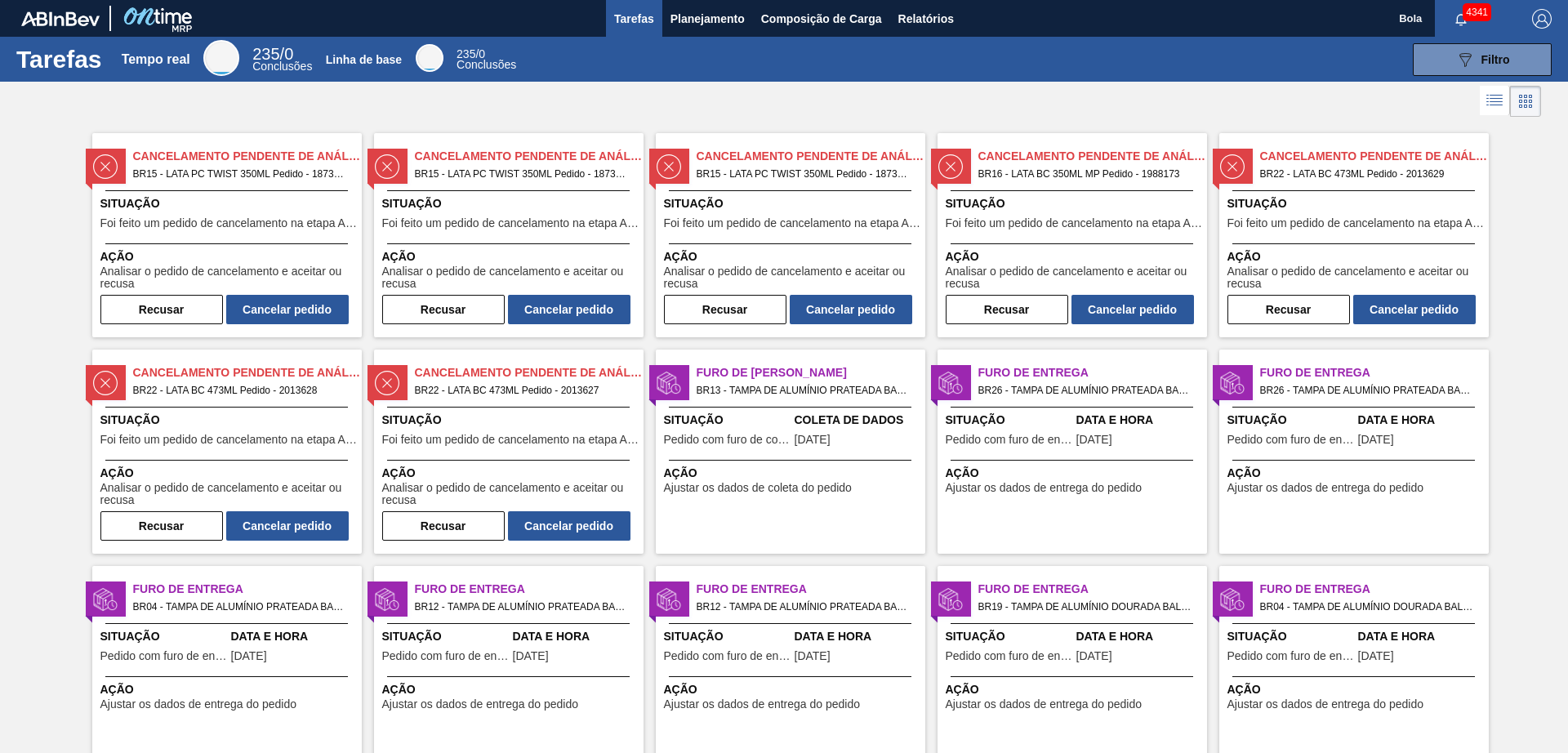
click at [643, 21] on font "Tarefas" at bounding box center [634, 19] width 40 height 13
click at [630, 13] on font "Tarefas" at bounding box center [634, 19] width 40 height 13
click at [712, 22] on font "Planejamento" at bounding box center [707, 19] width 74 height 13
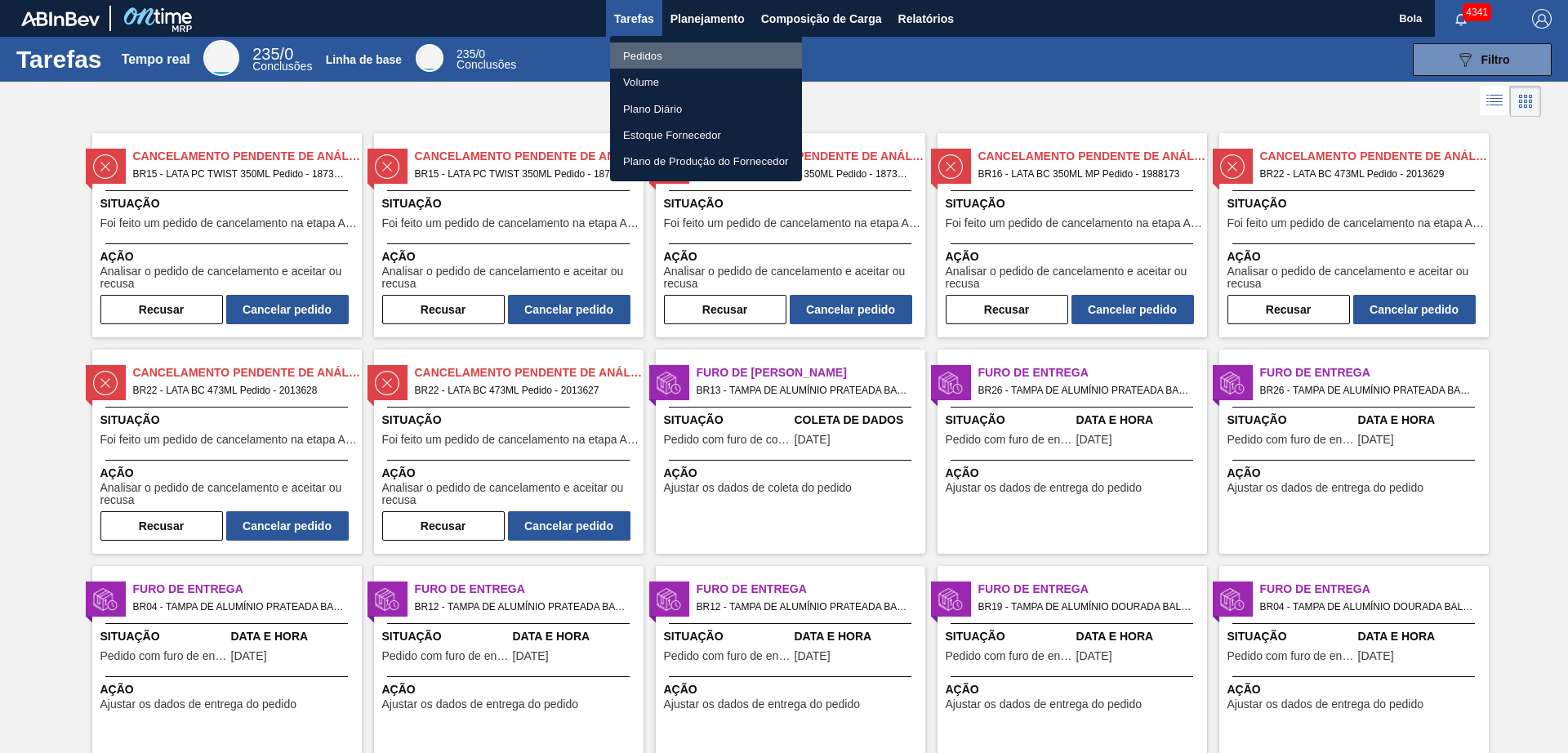
click at [691, 60] on li "Pedidos" at bounding box center [705, 55] width 192 height 26
